Goal: Task Accomplishment & Management: Use online tool/utility

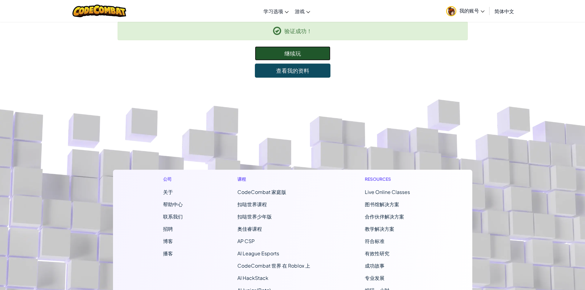
click at [296, 57] on link "继续玩" at bounding box center [293, 53] width 76 height 14
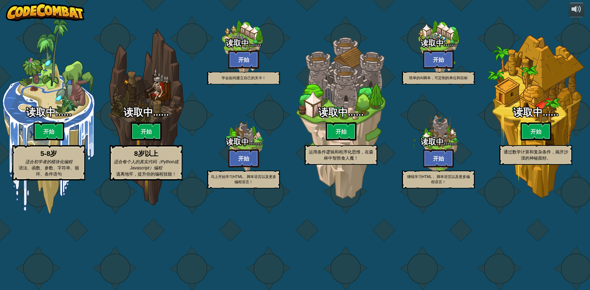
select select "zh-[PERSON_NAME]"
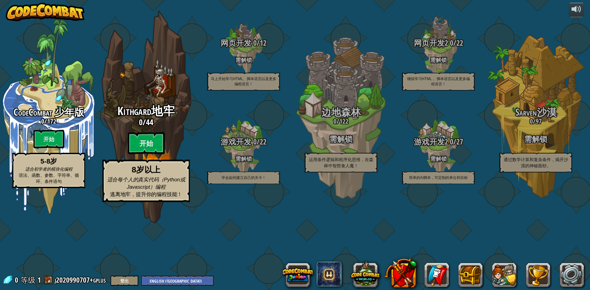
click at [144, 155] on btn "开始" at bounding box center [146, 143] width 37 height 22
select select "zh-[PERSON_NAME]"
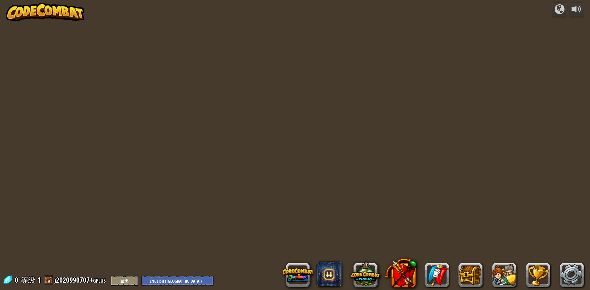
select select "zh-[PERSON_NAME]"
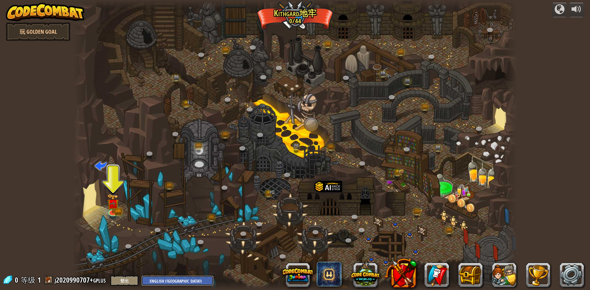
click at [163, 283] on select "English ([GEOGRAPHIC_DATA]) English ([GEOGRAPHIC_DATA]) 简体中文 繁體中文 русский españ…" at bounding box center [177, 281] width 72 height 10
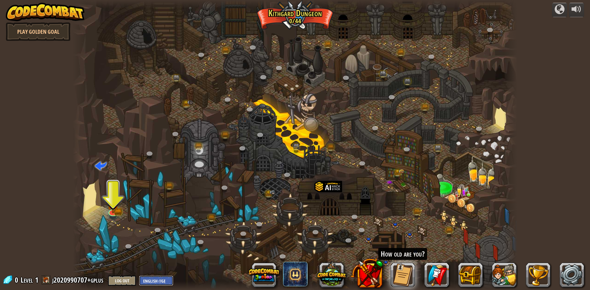
click at [158, 281] on select "English ([GEOGRAPHIC_DATA]) English ([GEOGRAPHIC_DATA]) 简体中文 繁體中文 русский españ…" at bounding box center [156, 281] width 34 height 10
select select "zh-HANT"
click at [139, 276] on select "English ([GEOGRAPHIC_DATA]) English ([GEOGRAPHIC_DATA]) 简体中文 繁體中文 русский españ…" at bounding box center [156, 281] width 34 height 10
select select "zh-HANT"
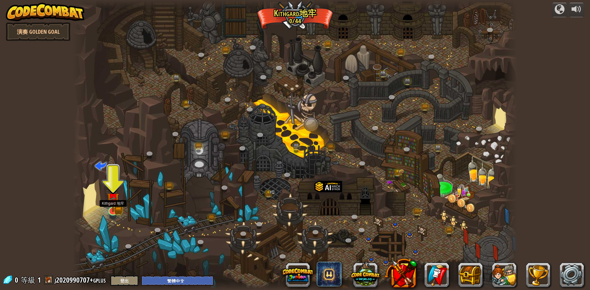
click at [116, 207] on img at bounding box center [113, 199] width 12 height 26
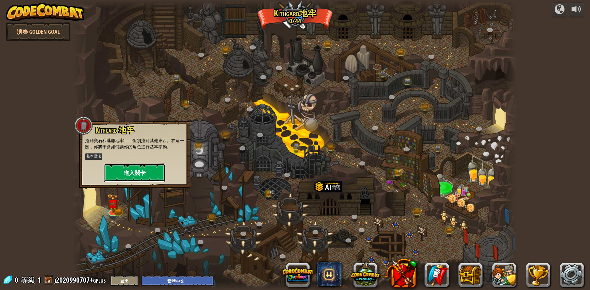
click at [124, 177] on button "進入關卡" at bounding box center [134, 173] width 61 height 18
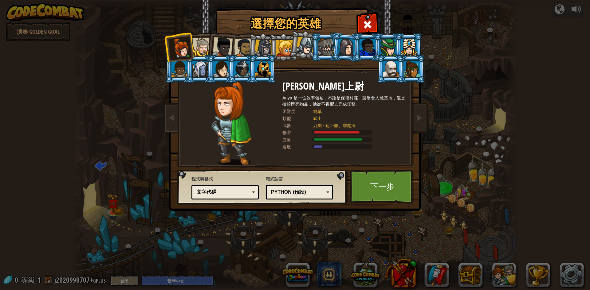
click at [226, 193] on div "文字代碼" at bounding box center [223, 192] width 53 height 7
click at [229, 10] on div "選擇您的英雄 0 [PERSON_NAME]上尉 [PERSON_NAME] 是一位效率領袖，不論是保衛村莊、襲擊食人魔基地，還是撿拾閃亮物品，她從不畏懼去完…" at bounding box center [295, 9] width 252 height 1
click at [379, 180] on link "下一步" at bounding box center [382, 187] width 64 height 34
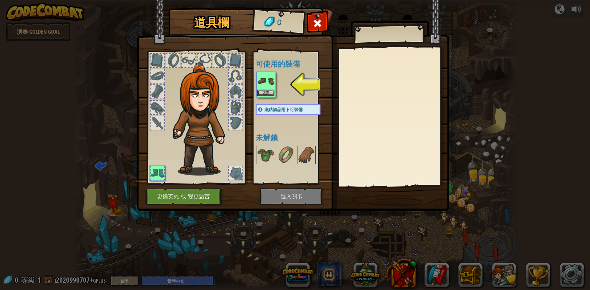
click at [271, 85] on img at bounding box center [265, 81] width 17 height 17
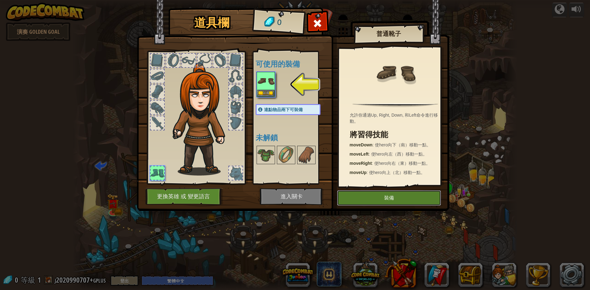
click at [391, 201] on button "裝備" at bounding box center [389, 198] width 104 height 15
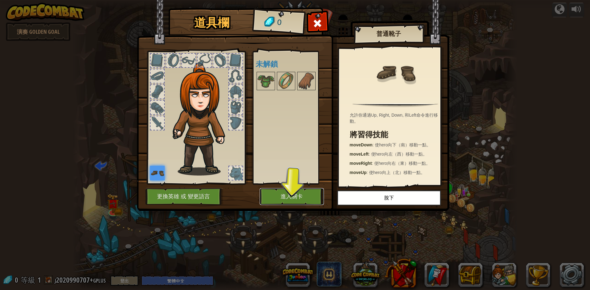
click at [291, 196] on button "進入關卡" at bounding box center [292, 196] width 64 height 17
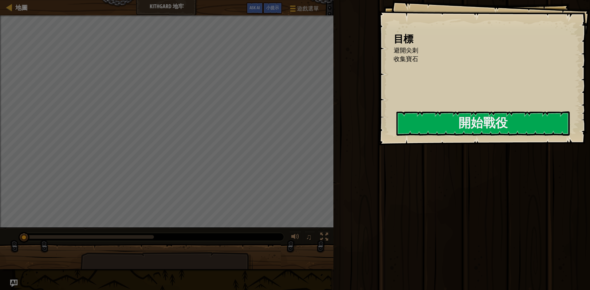
click at [347, 181] on div "運行 送出 完成" at bounding box center [461, 143] width 258 height 287
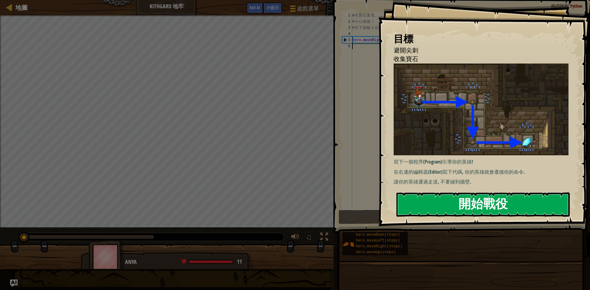
click at [441, 199] on button "開始戰役" at bounding box center [482, 205] width 173 height 24
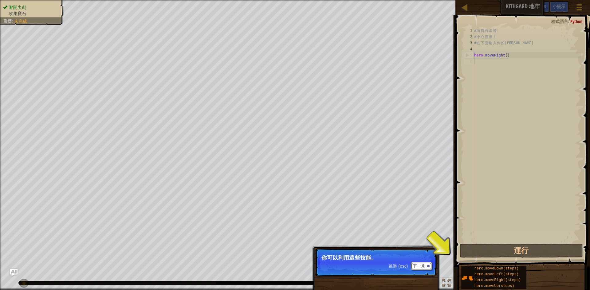
click at [421, 264] on button "下一步" at bounding box center [421, 266] width 21 height 8
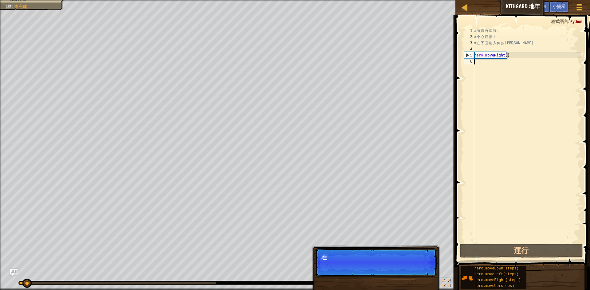
scroll to position [3, 0]
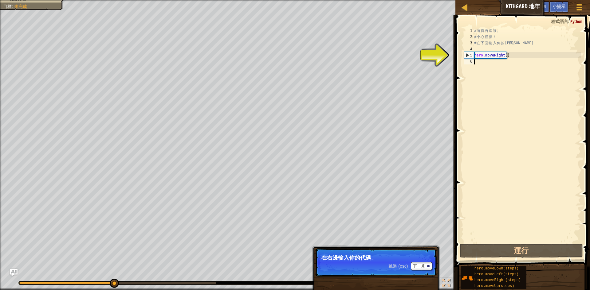
click at [526, 94] on div "# 向 寶 石 進 發 。 # 小 心 撞 牆 ！ # 在 下 面 輸 入 你 的 代 碼 。 hero . moveRight ( )" at bounding box center [527, 141] width 108 height 227
click at [532, 52] on div "# 向 寶 石 進 發 。 # 小 心 撞 牆 ！ # 在 下 面 輸 入 你 的 代 碼 。 hero . moveRight ( )" at bounding box center [527, 141] width 108 height 227
type textarea "hero.moveRight()"
click at [496, 52] on div "# 向 寶 石 進 發 。 # 小 心 撞 牆 ！ # 在 下 面 輸 入 你 的 代 碼 。 hero . moveRight ( )" at bounding box center [527, 141] width 108 height 227
click at [513, 54] on div "# 向 寶 石 進 發 。 # 小 心 撞 牆 ！ # 在 下 面 輸 入 你 的 代 碼 。 hero . moveRight ( )" at bounding box center [527, 141] width 108 height 227
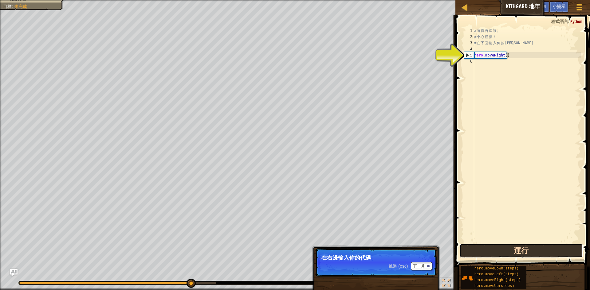
click at [505, 244] on button "運行" at bounding box center [521, 251] width 123 height 14
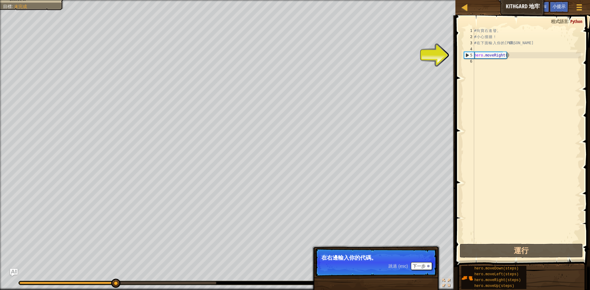
click at [505, 244] on span at bounding box center [524, 133] width 140 height 270
click at [506, 63] on div "# 向 寶 石 進 發 。 # 小 心 撞 牆 ！ # 在 下 面 輸 入 你 的 代 碼 。 hero . moveRight ( )" at bounding box center [527, 141] width 108 height 227
click at [506, 52] on div "# 向 寶 石 進 發 。 # 小 心 撞 牆 ！ # 在 下 面 輸 入 你 的 代 碼 。 hero . moveRight ( )" at bounding box center [527, 141] width 108 height 227
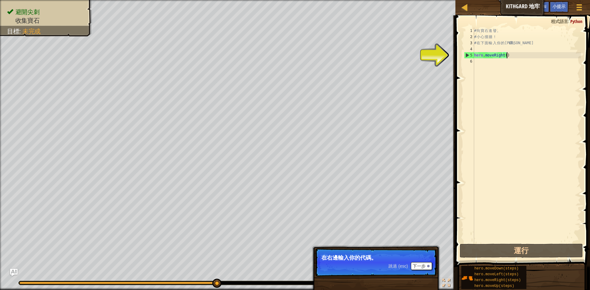
click at [517, 58] on div "# 向 寶 石 進 發 。 # 小 心 撞 牆 ！ # 在 下 面 輸 入 你 的 代 碼 。 hero . moveRight ( )" at bounding box center [527, 141] width 108 height 227
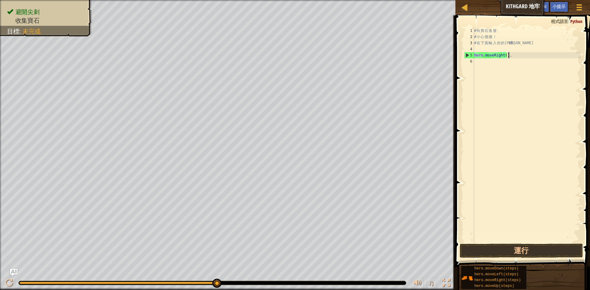
scroll to position [3, 2]
type textarea "hero.moveRight()"
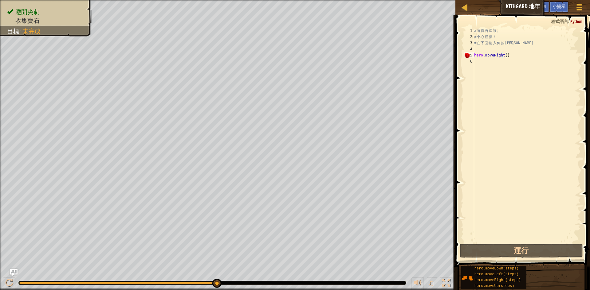
scroll to position [3, 0]
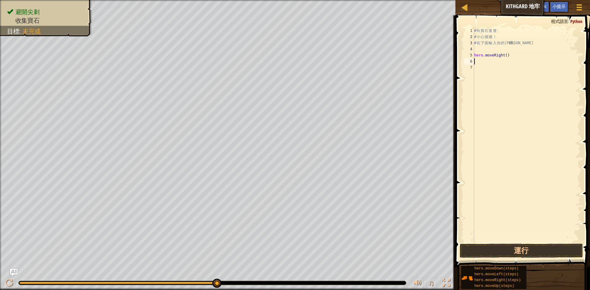
type textarea "h"
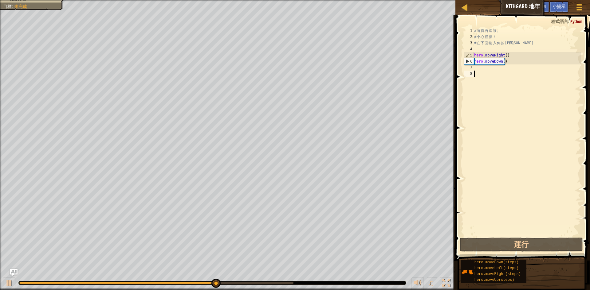
click at [506, 132] on div "# 向 寶 石 進 發 。 # 小 心 撞 牆 ！ # 在 下 面 輸 入 你 的 代 碼 。 hero . moveRight ( ) hero . mov…" at bounding box center [527, 138] width 108 height 221
type textarea "r"
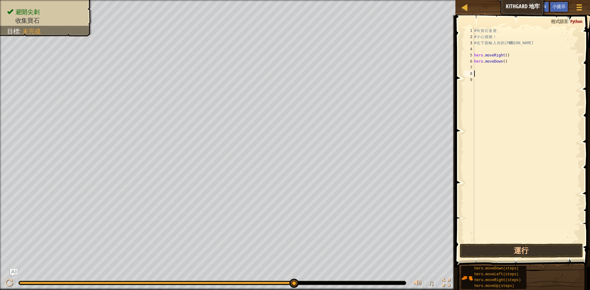
type textarea "e"
type textarea "hero.moveRight()"
type textarea "hero.moveDown()"
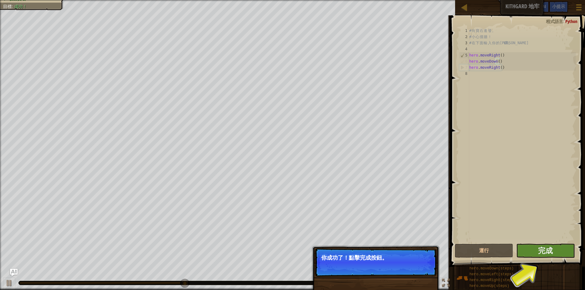
type textarea "hero.moveDown()"
click at [534, 249] on button "完成" at bounding box center [546, 251] width 59 height 14
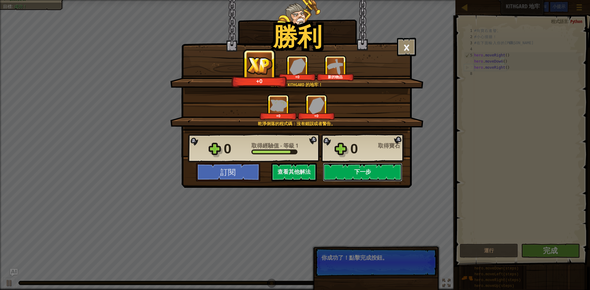
click at [353, 174] on button "下一步" at bounding box center [362, 172] width 79 height 18
select select "zh-HANT"
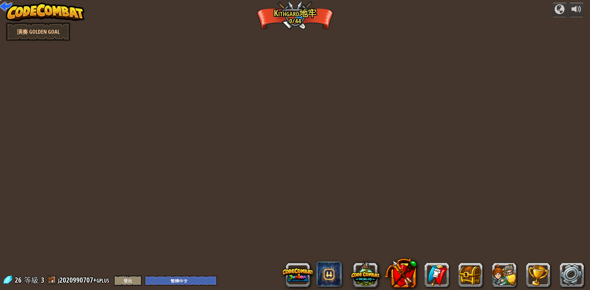
select select "zh-HANT"
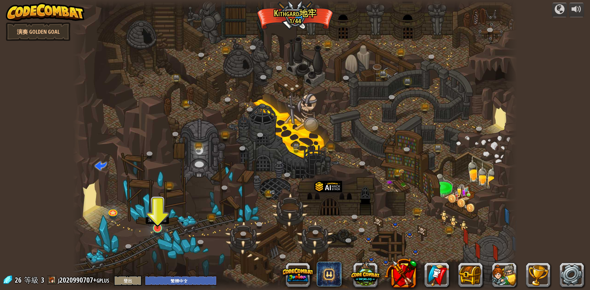
click at [160, 227] on img at bounding box center [158, 215] width 12 height 27
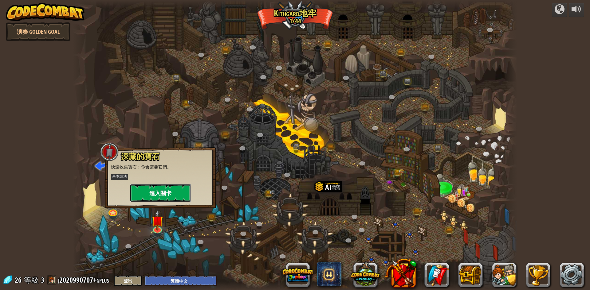
click at [164, 202] on button "進入關卡" at bounding box center [160, 193] width 61 height 18
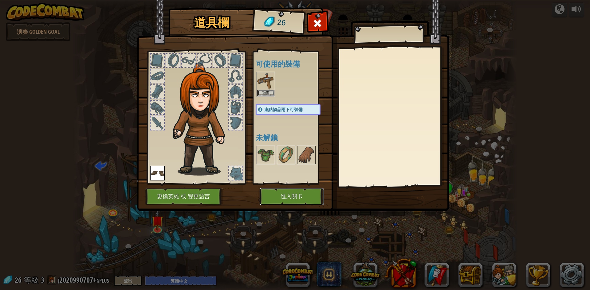
click at [273, 194] on button "進入關卡" at bounding box center [292, 196] width 64 height 17
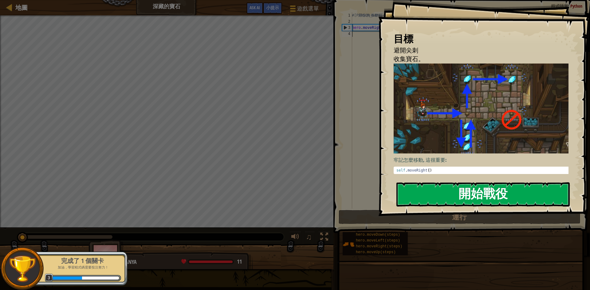
click at [470, 122] on div "目標 避開尖刺 收集寶石。 牢記怎麼移動, 這很重要: self . moveRight ( ) הההההההההההההההההההההההההההההה…" at bounding box center [484, 108] width 212 height 216
click at [431, 186] on button "開始戰役" at bounding box center [482, 195] width 173 height 24
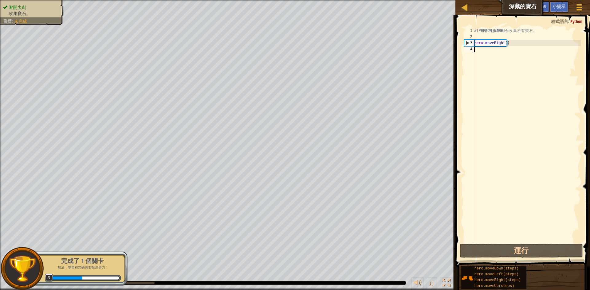
type textarea "hero.moveRight()"
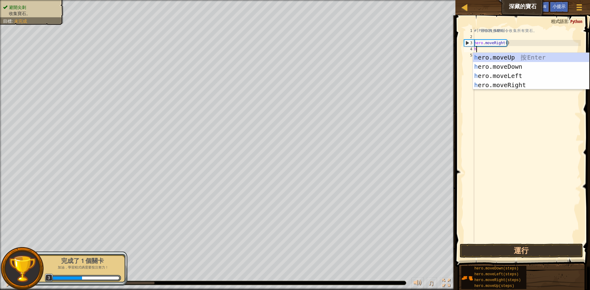
type textarea "he"
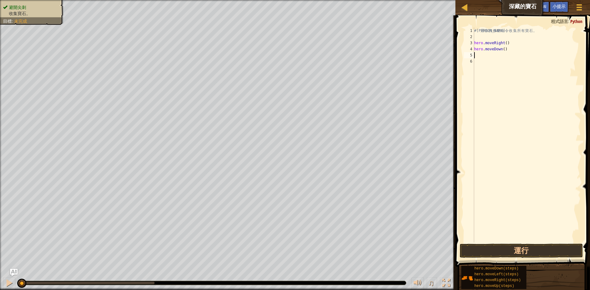
type textarea "h"
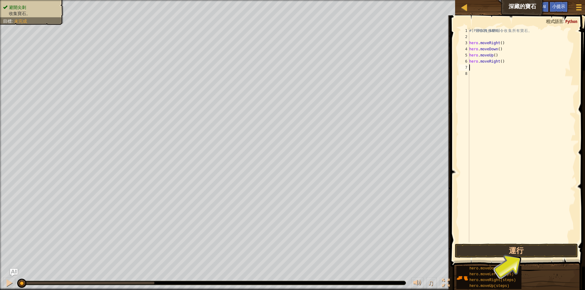
type textarea "h"
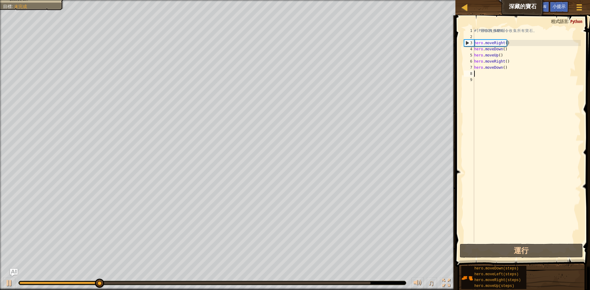
click at [511, 59] on div "# 利 用 你 的 移 動 命 令 收 集 所 有 寶 石 。 hero . moveRight ( ) hero . moveDown ( ) hero .…" at bounding box center [527, 141] width 108 height 227
type textarea "hero.moveUp()"
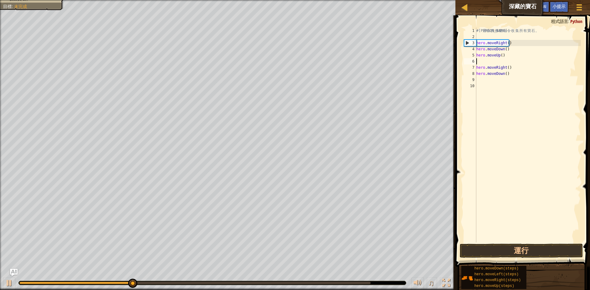
type textarea "g"
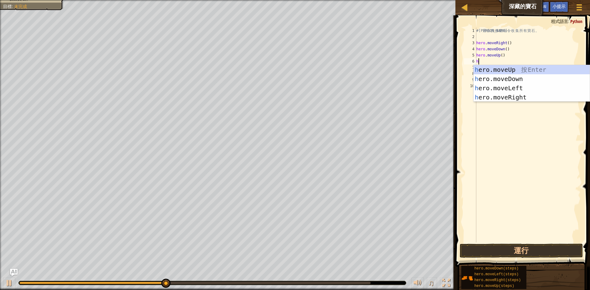
type textarea "he"
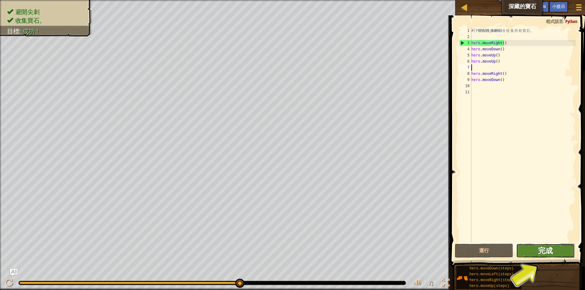
click at [546, 254] on span "完成" at bounding box center [545, 251] width 15 height 10
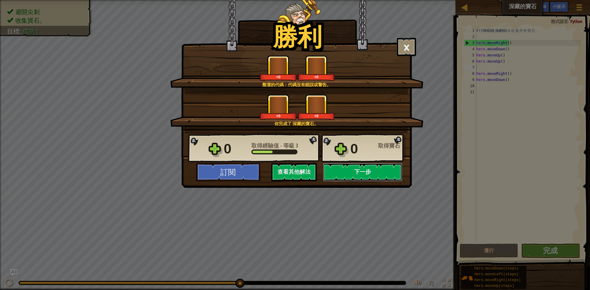
click at [371, 174] on button "下一步" at bounding box center [362, 172] width 79 height 18
select select "zh-HANT"
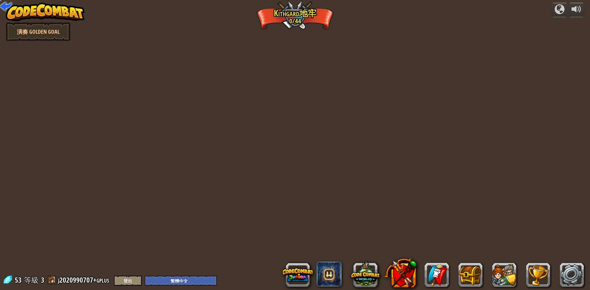
select select "zh-HANT"
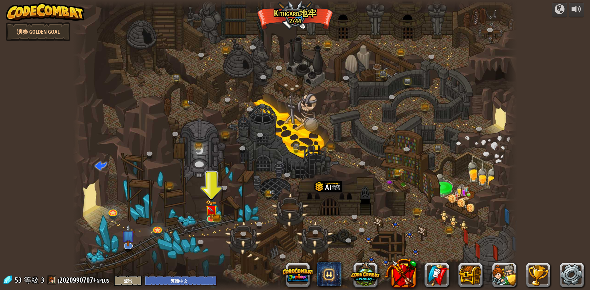
click at [217, 223] on div at bounding box center [295, 145] width 444 height 290
click at [212, 217] on img at bounding box center [211, 205] width 12 height 26
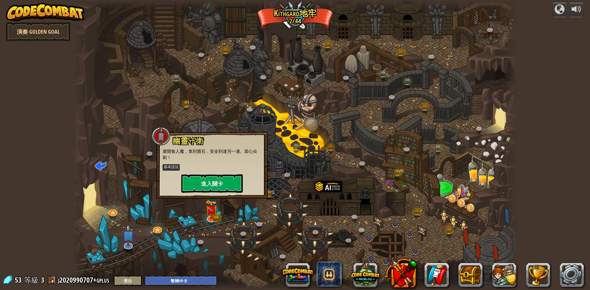
click at [220, 195] on div "幽靈守衛 避開食人魔，拿到寶石，安全到達另一邊。當心尖刺！ 基本語法 進入關卡" at bounding box center [211, 165] width 111 height 67
click at [221, 190] on button "進入關卡" at bounding box center [211, 184] width 61 height 18
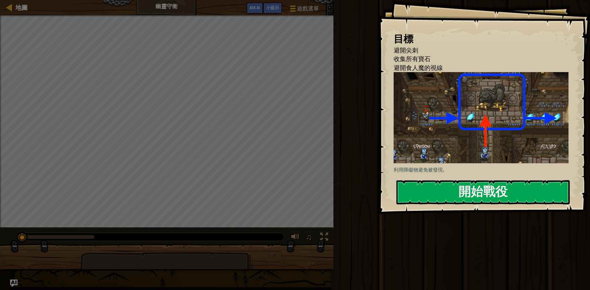
click at [448, 109] on img at bounding box center [483, 117] width 179 height 91
click at [437, 124] on img at bounding box center [483, 117] width 179 height 91
click at [443, 174] on div "利用障礙物避免被發現." at bounding box center [483, 123] width 179 height 102
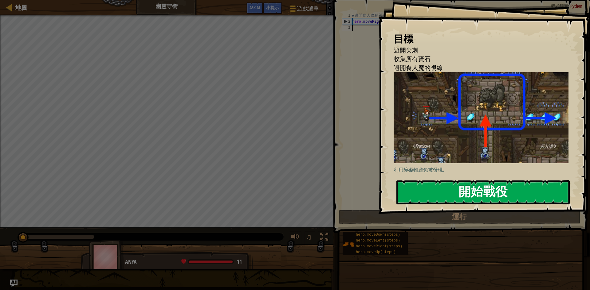
click at [450, 199] on button "開始戰役" at bounding box center [482, 192] width 173 height 24
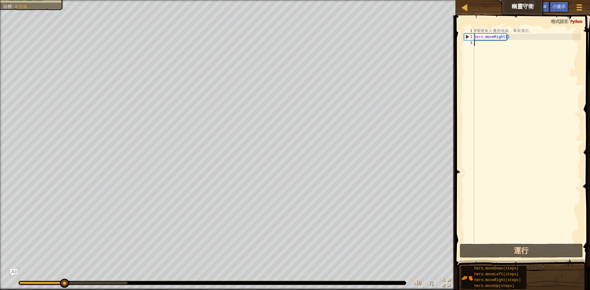
type textarea "h"
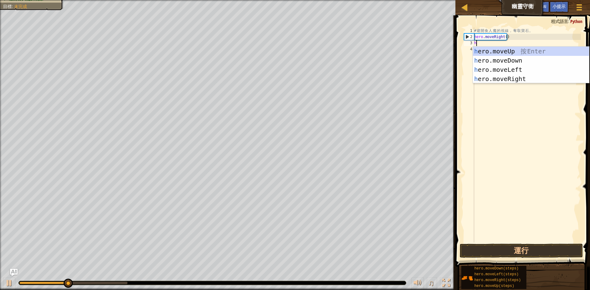
scroll to position [3, 0]
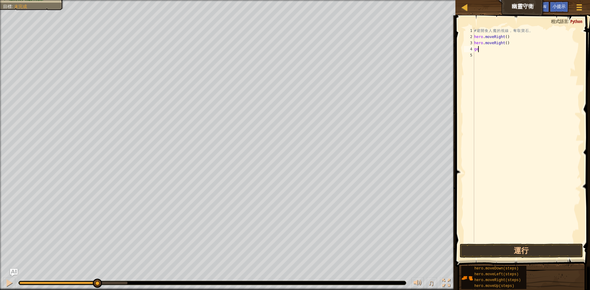
type textarea "g"
type textarea "he"
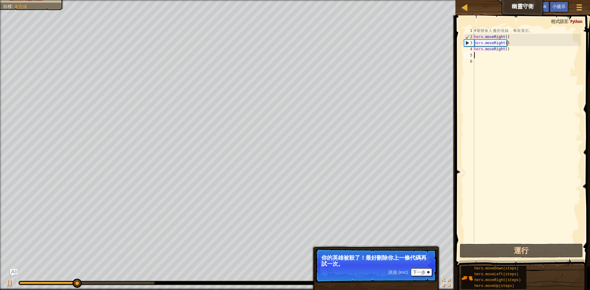
type textarea "hero.moveRight()"
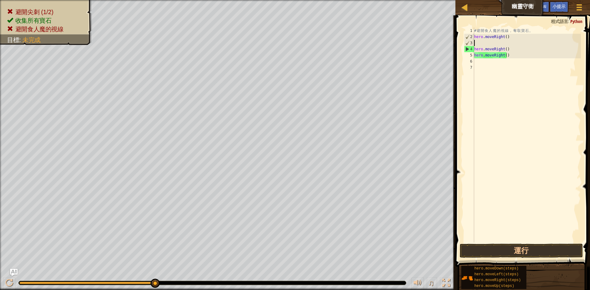
type textarea "g"
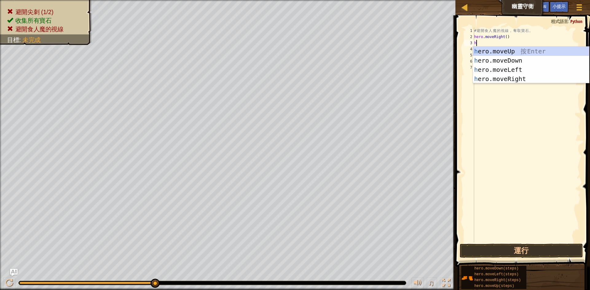
type textarea "he"
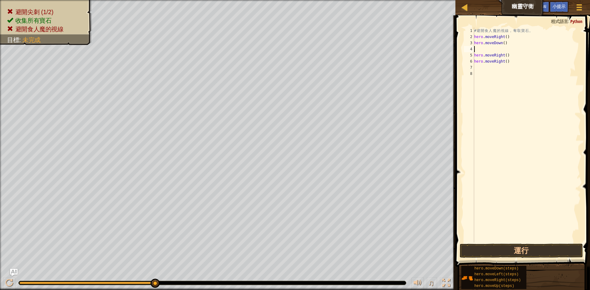
type textarea "he"
type textarea "up"
type textarea "hero.moveUp()"
type textarea "hero.moveRight()"
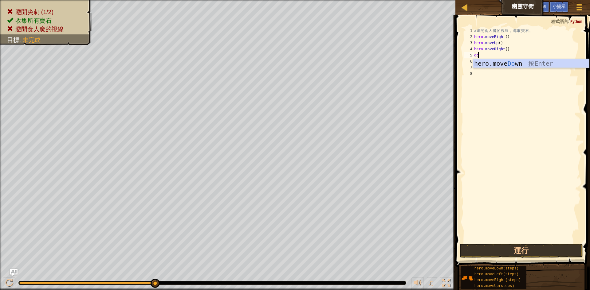
type textarea "down"
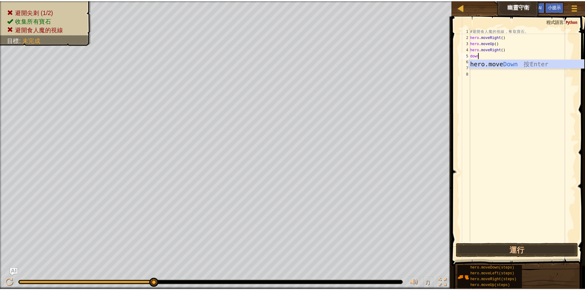
scroll to position [3, 0]
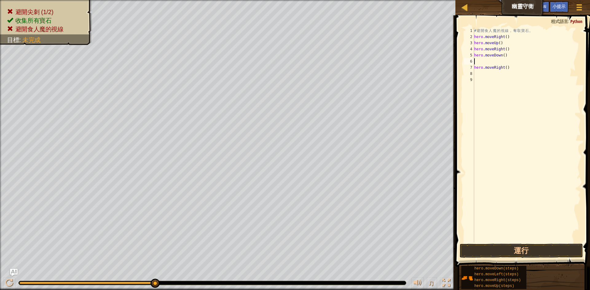
type textarea "hero.moveDown()"
